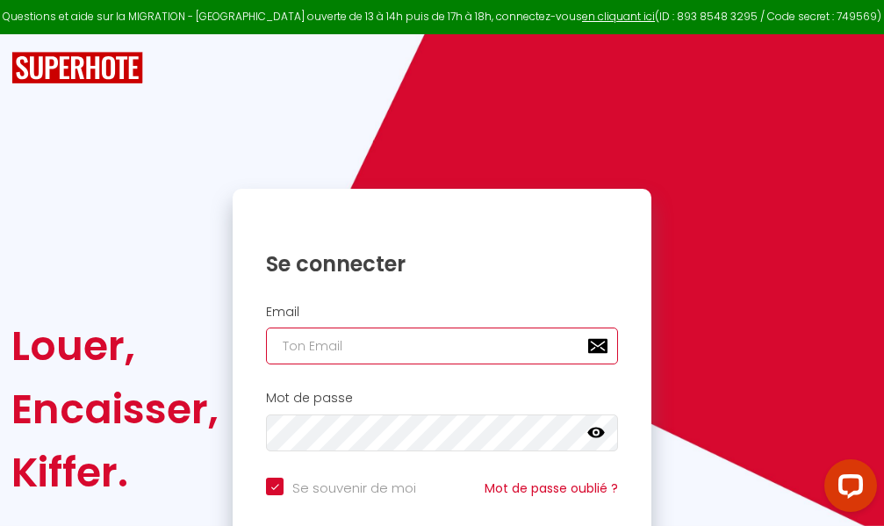
click at [475, 348] on input "email" at bounding box center [442, 346] width 352 height 37
type input "m"
checkbox input "true"
type input "ma"
checkbox input "true"
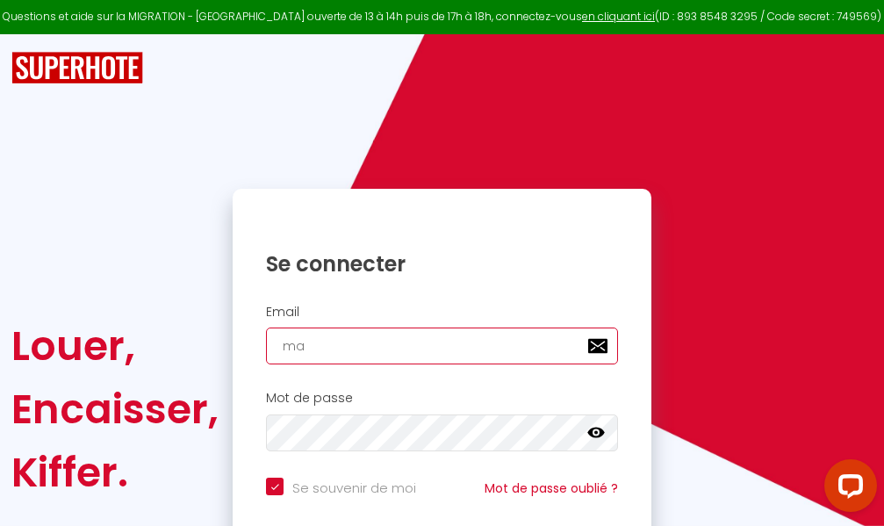
type input "mar"
checkbox input "true"
type input "marc"
checkbox input "true"
type input "marcd"
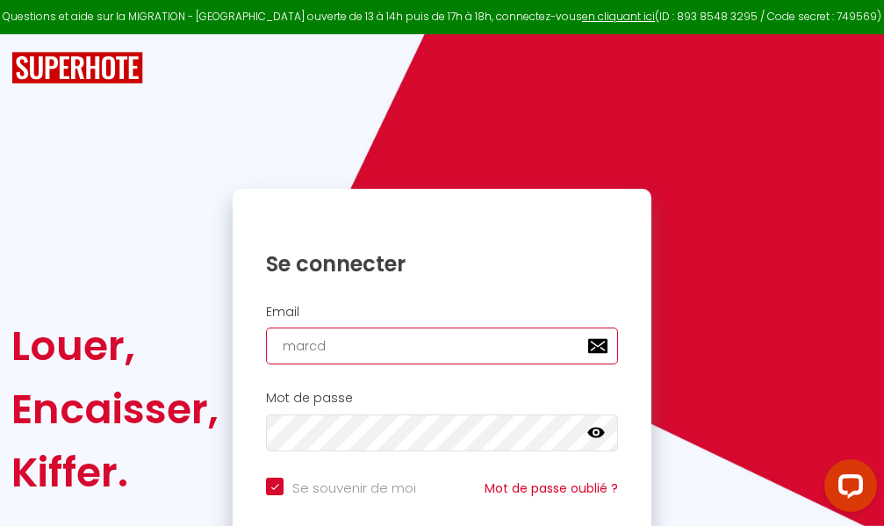
checkbox input "true"
type input "marcdp"
checkbox input "true"
type input "marcdpo"
checkbox input "true"
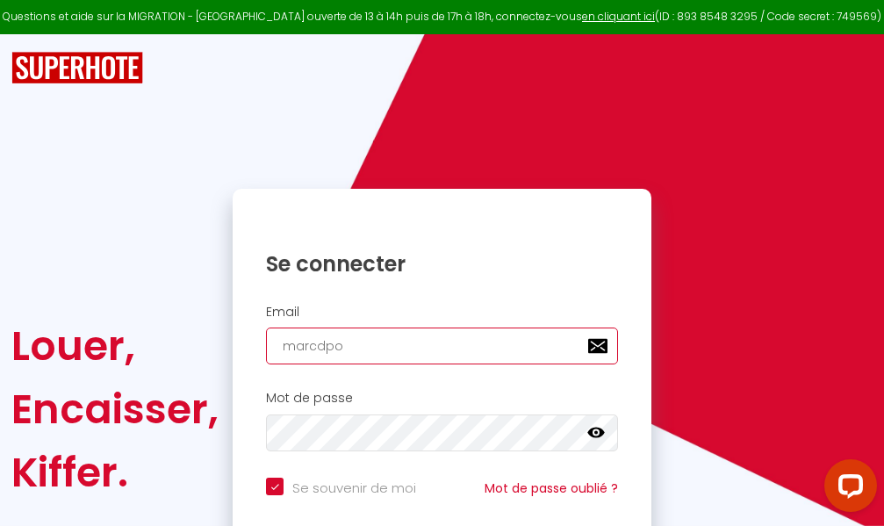
type input "marcdpoz"
checkbox input "true"
type input "marcdpoz."
checkbox input "true"
type input "marcdpoz.l"
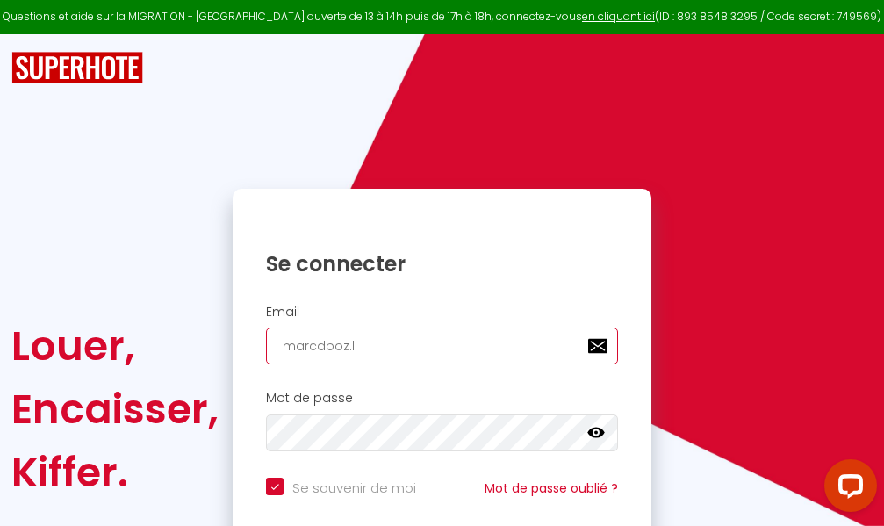
checkbox input "true"
type input "marcdpoz.lo"
checkbox input "true"
type input "marcdpoz.loc"
checkbox input "true"
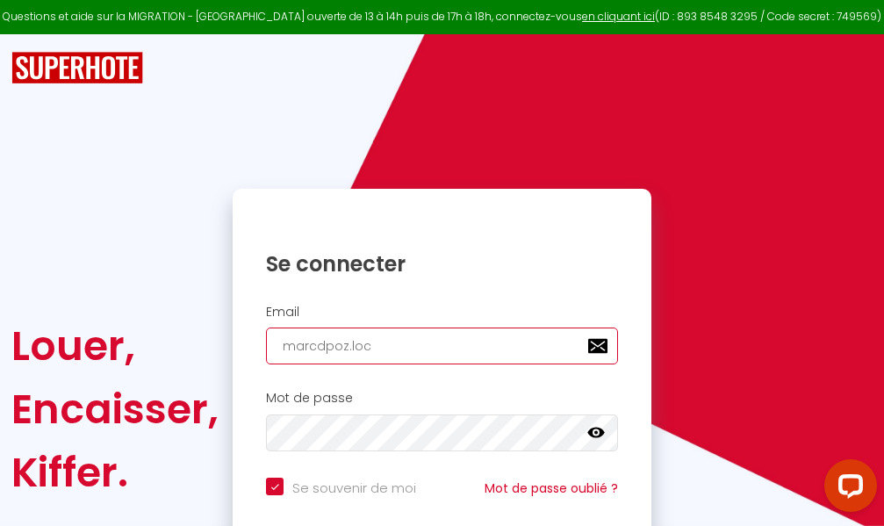
type input "marcdpoz.loca"
checkbox input "true"
type input "marcdpoz.locat"
checkbox input "true"
type input "marcdpoz.locati"
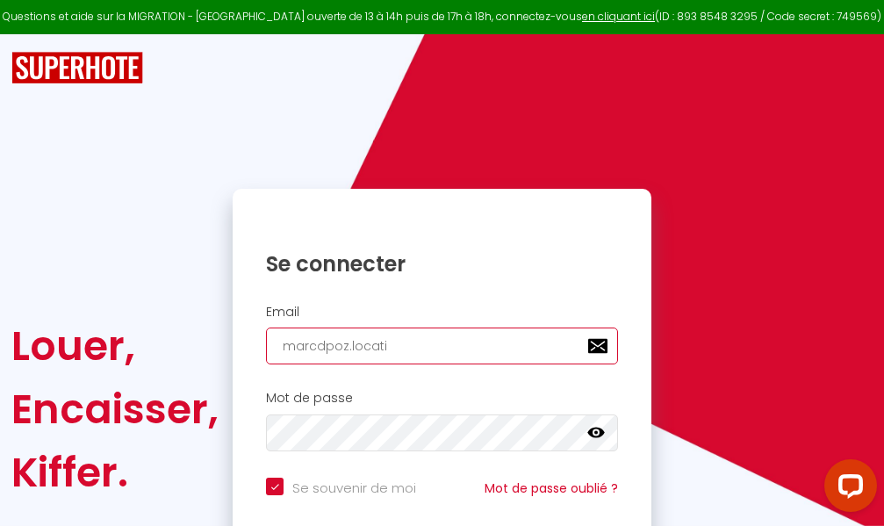
checkbox input "true"
type input "marcdpoz.locatio"
checkbox input "true"
type input "marcdpoz.location"
checkbox input "true"
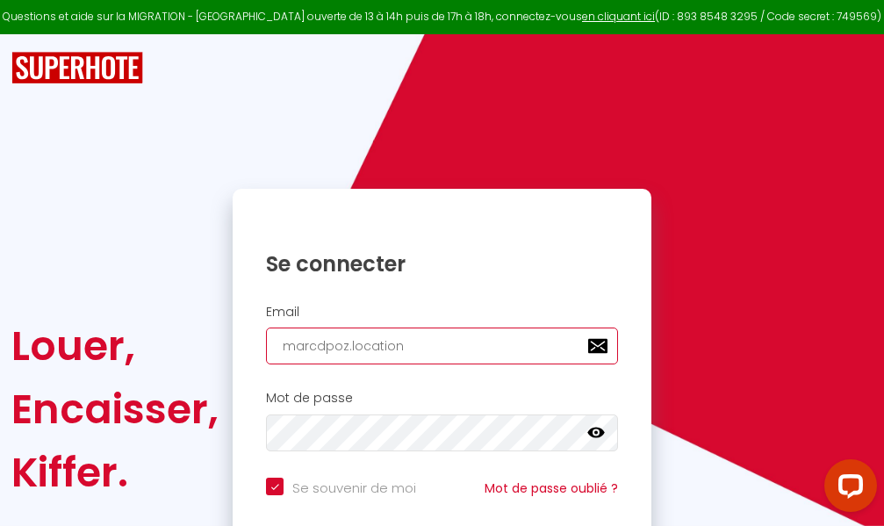
type input "marcdpoz.location@"
checkbox input "true"
type input "marcdpoz.location@g"
checkbox input "true"
type input "marcdpoz.location@gm"
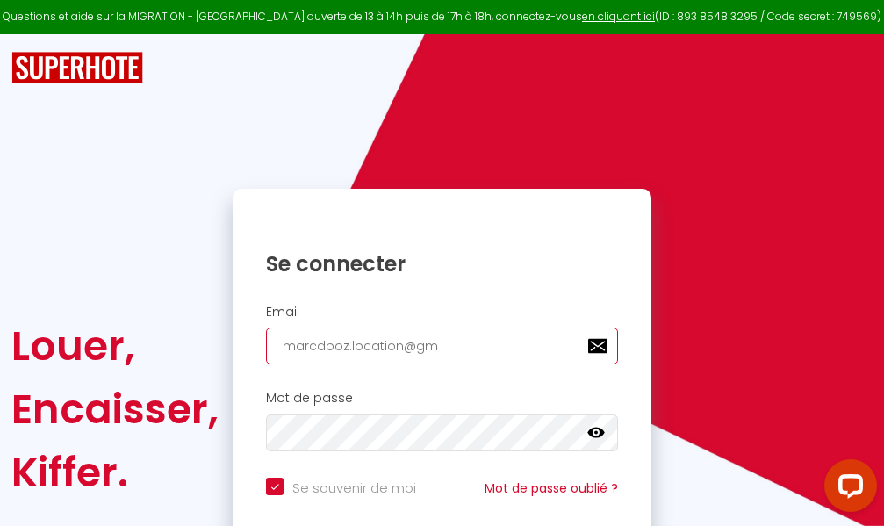
checkbox input "true"
type input "marcdpoz.location@gma"
checkbox input "true"
type input "marcdpoz.location@gmai"
checkbox input "true"
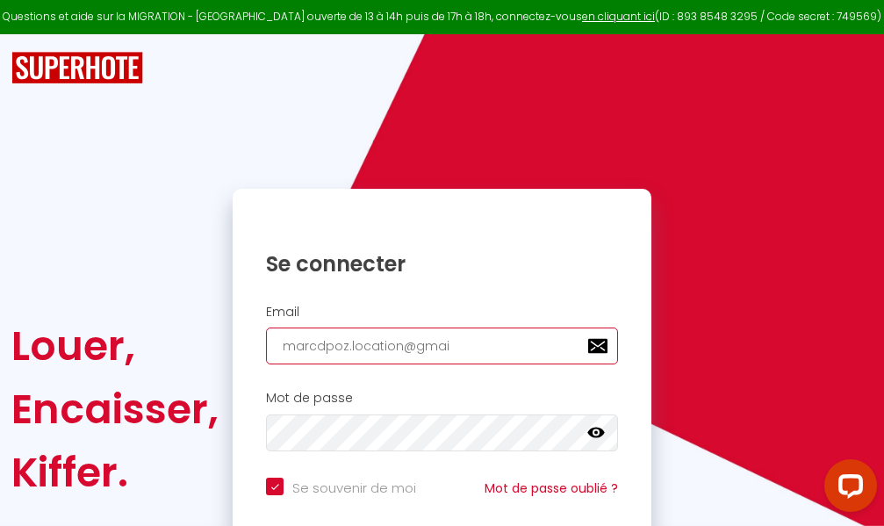
type input "[EMAIL_ADDRESS]"
checkbox input "true"
type input "[EMAIL_ADDRESS]."
checkbox input "true"
type input "marcdpoz.location@gmail.c"
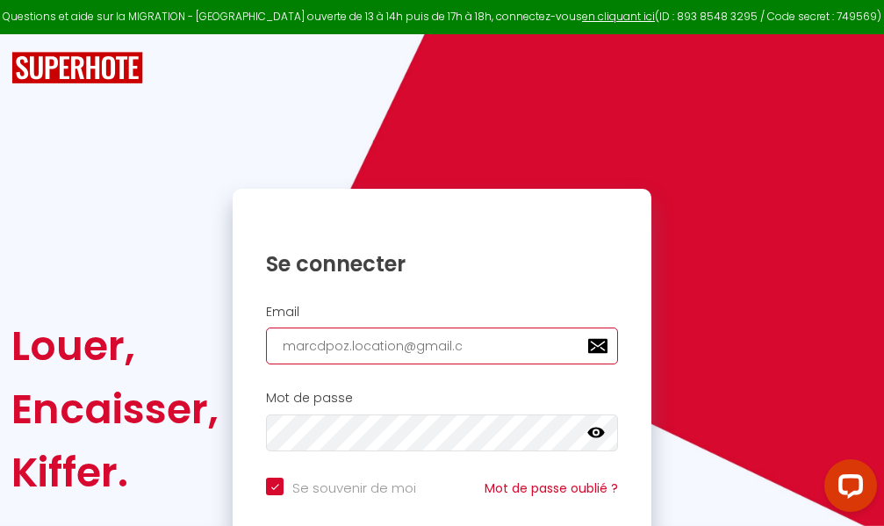
checkbox input "true"
type input "[EMAIL_ADDRESS][DOMAIN_NAME]"
checkbox input "true"
type input "[EMAIL_ADDRESS][DOMAIN_NAME]"
checkbox input "true"
